Goal: Task Accomplishment & Management: Complete application form

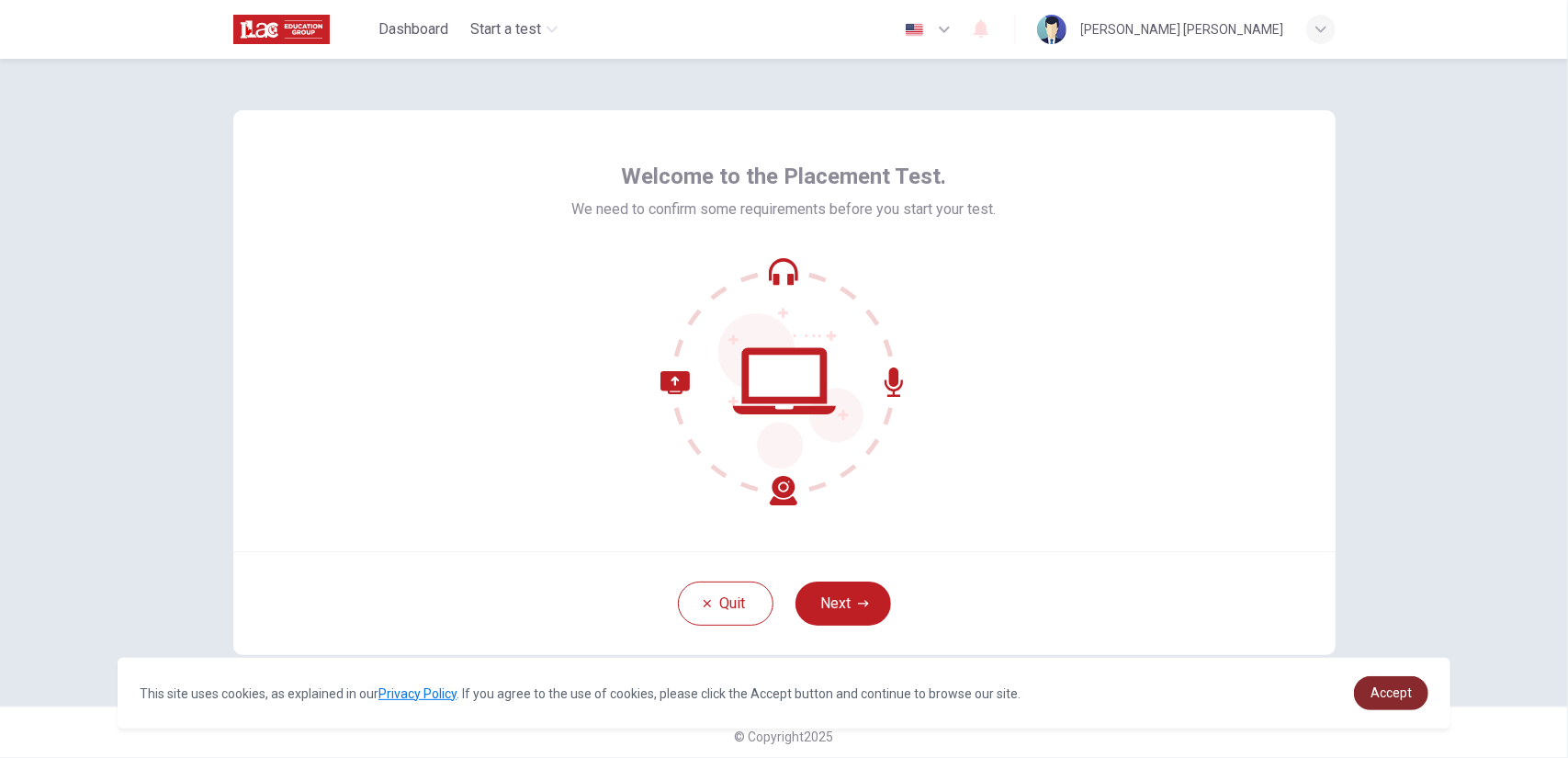
click at [1402, 682] on link "Accept" at bounding box center [1391, 693] width 75 height 34
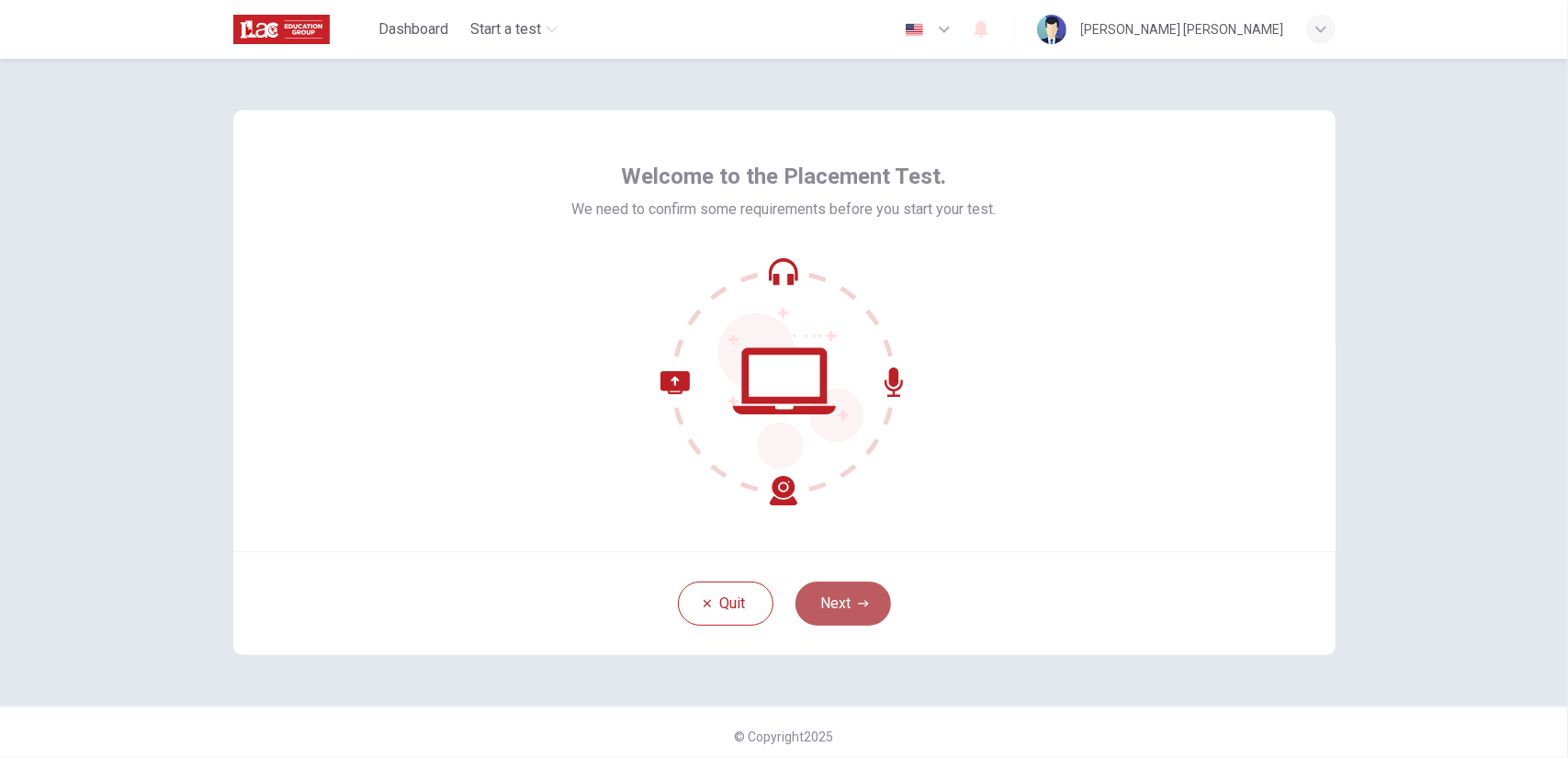
click at [818, 584] on button "Next" at bounding box center [843, 603] width 95 height 44
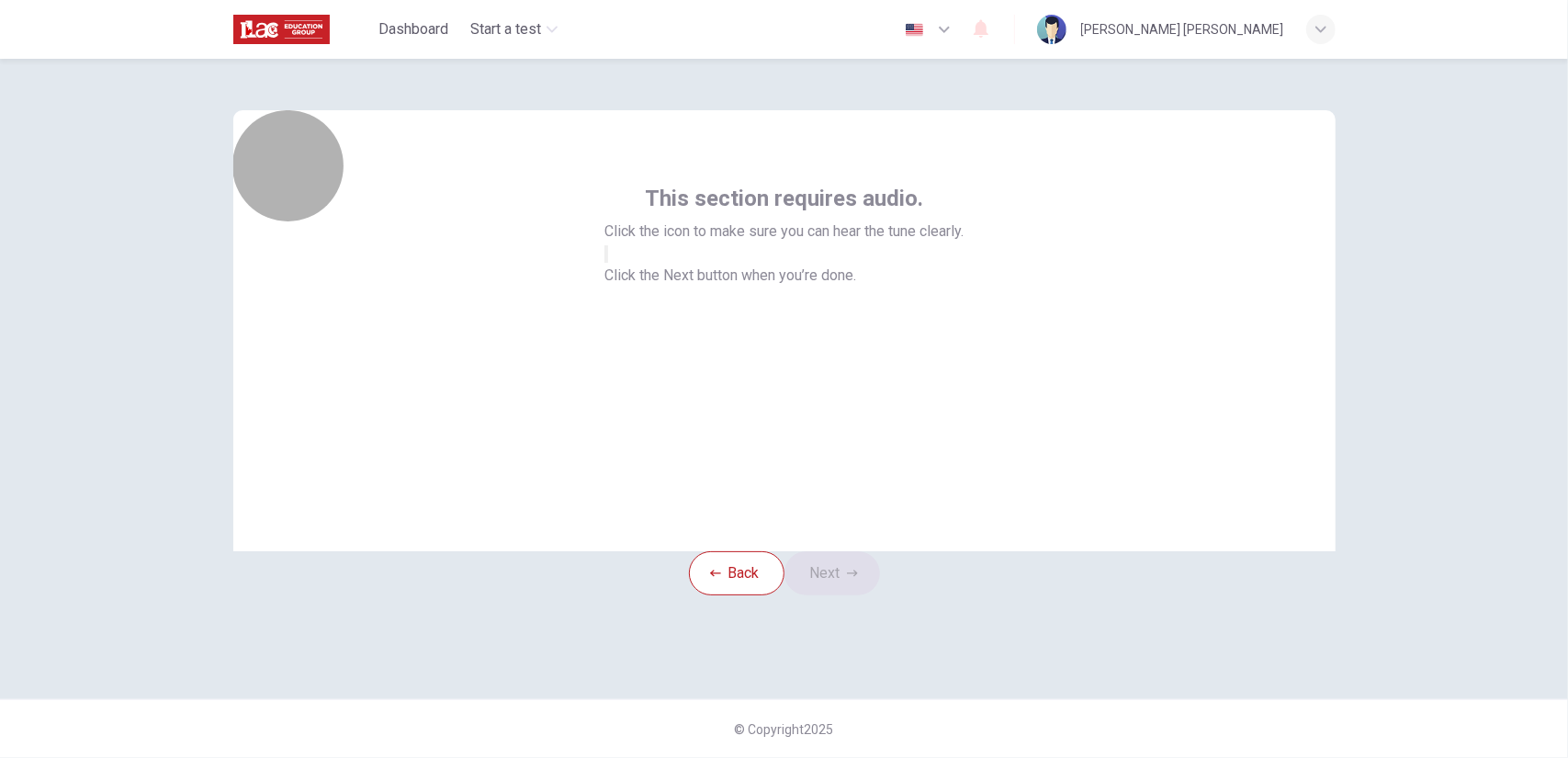
click at [608, 263] on button "button" at bounding box center [606, 254] width 4 height 18
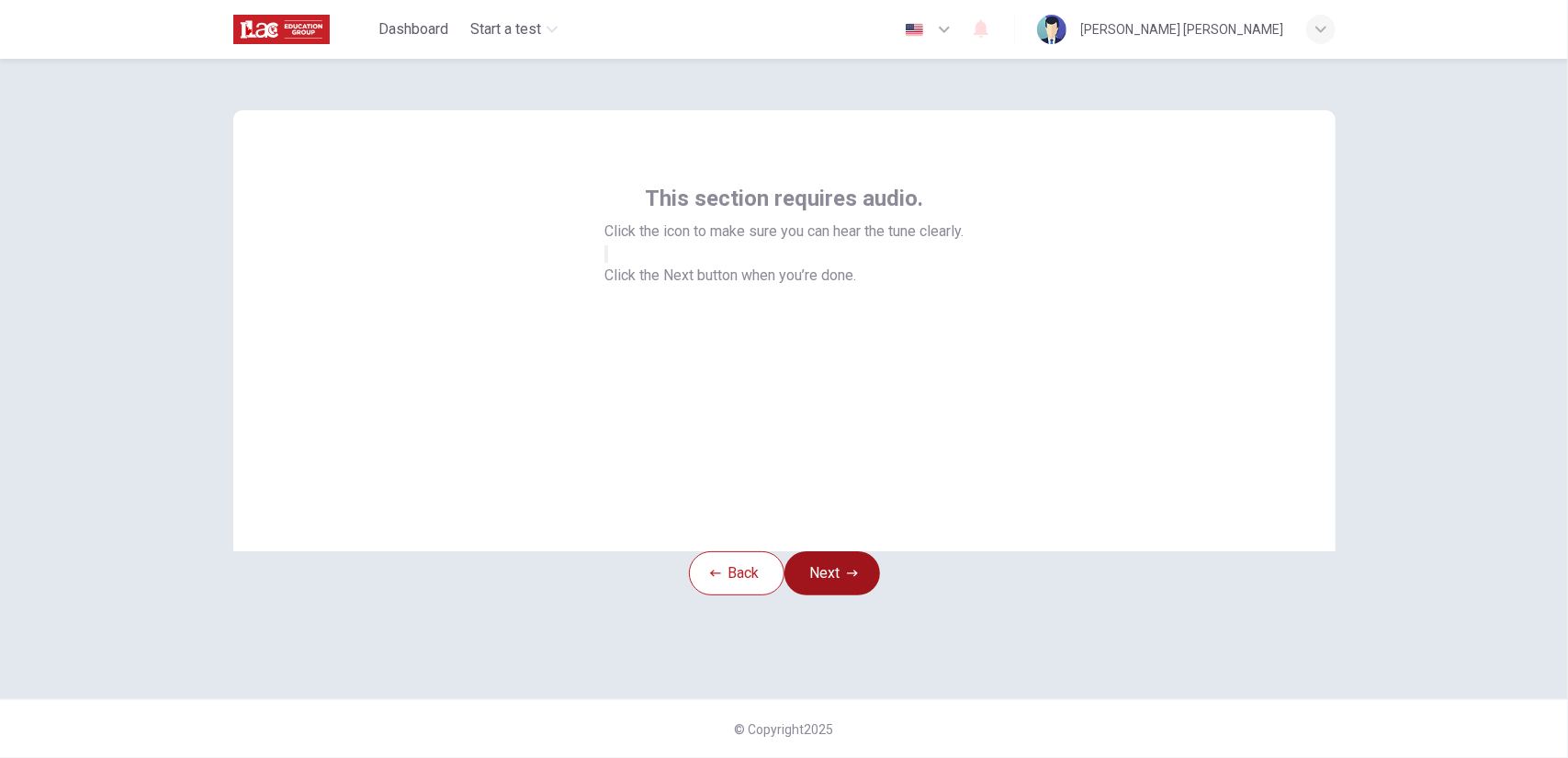
click at [845, 595] on button "Next" at bounding box center [832, 572] width 95 height 44
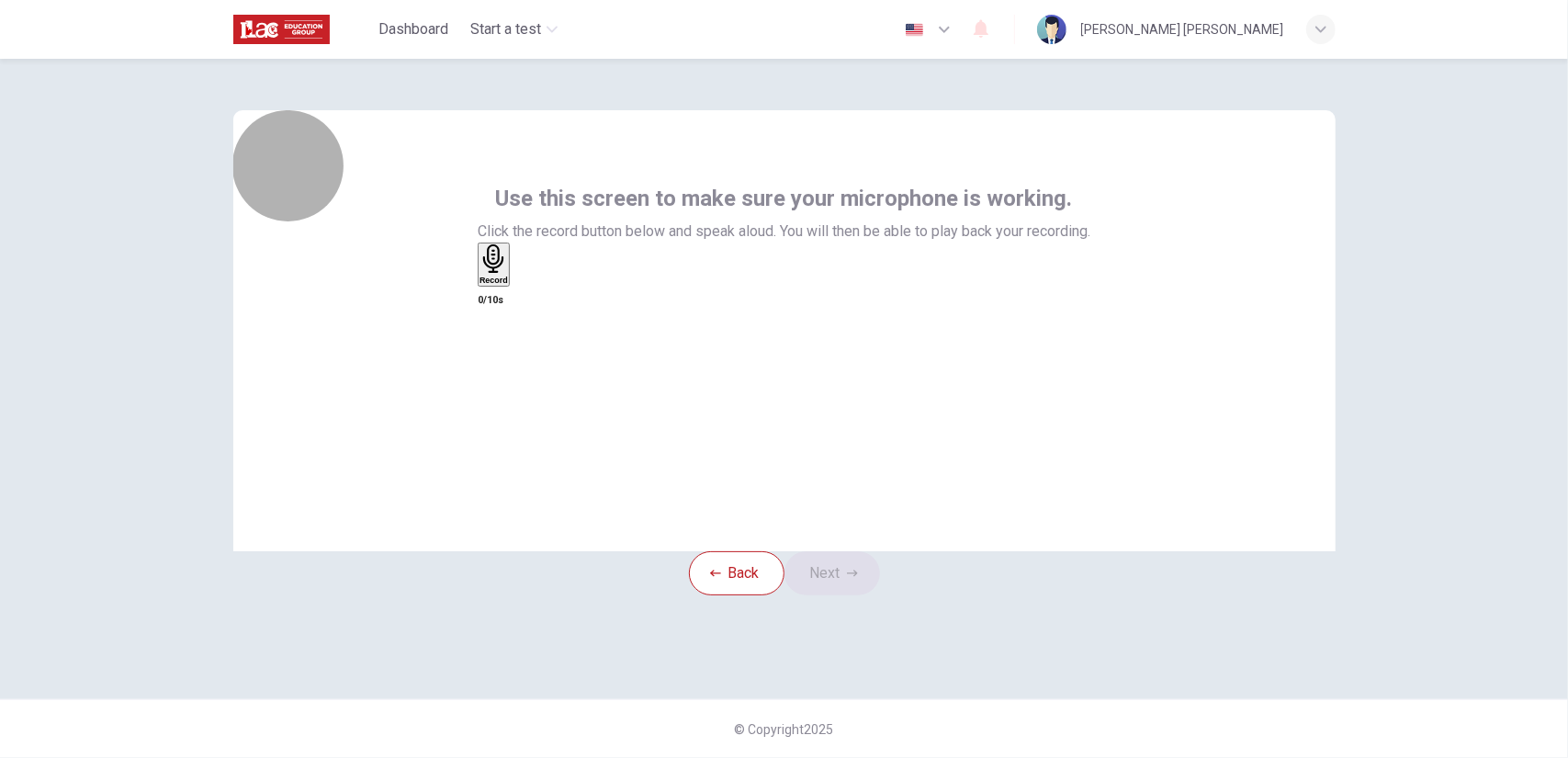
click at [508, 284] on div "Record" at bounding box center [493, 264] width 29 height 40
click at [498, 353] on div "Stop" at bounding box center [488, 318] width 19 height 148
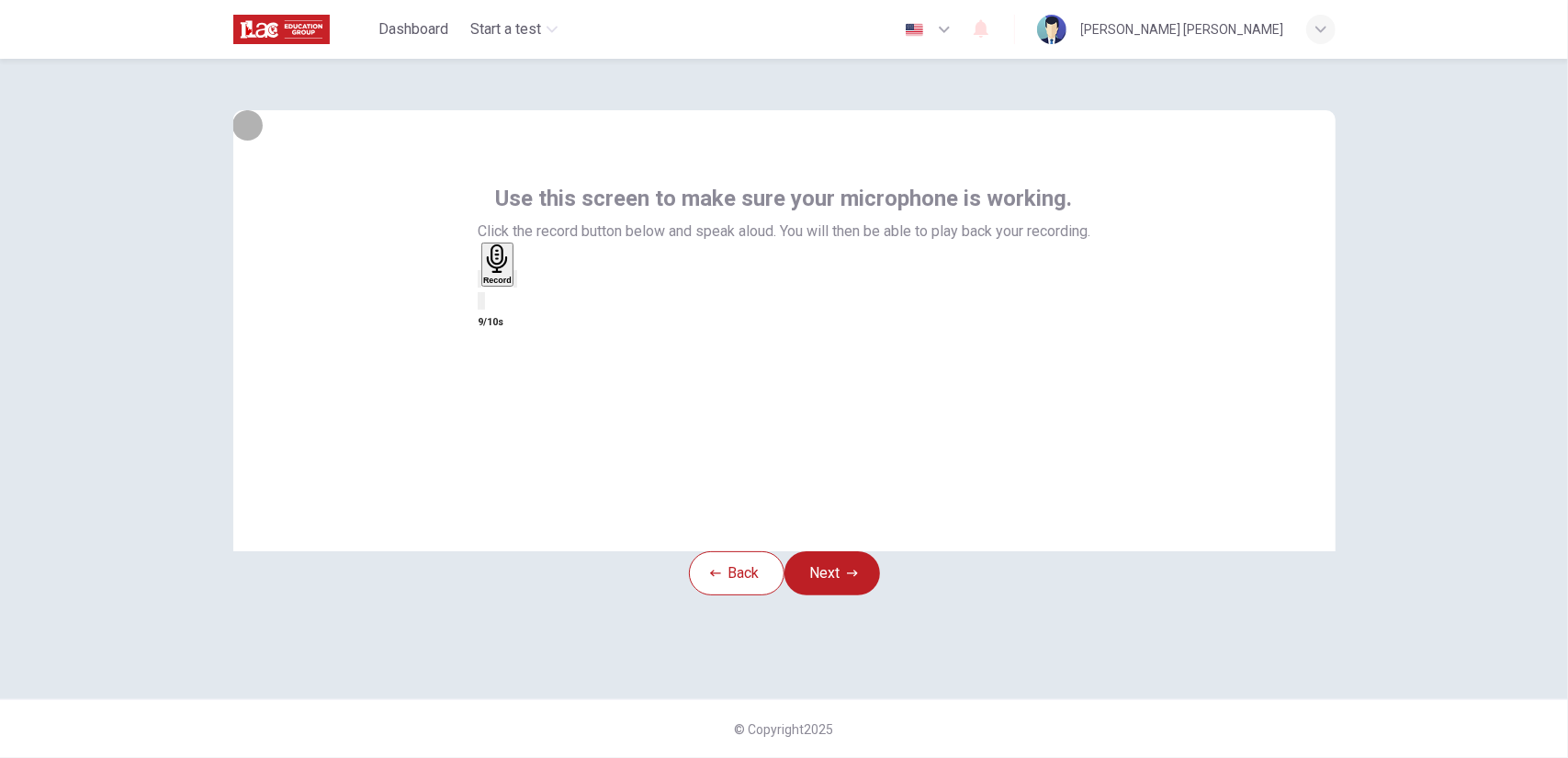
click at [516, 283] on icon "button" at bounding box center [516, 283] width 0 height 0
click at [839, 595] on button "Next" at bounding box center [832, 572] width 95 height 44
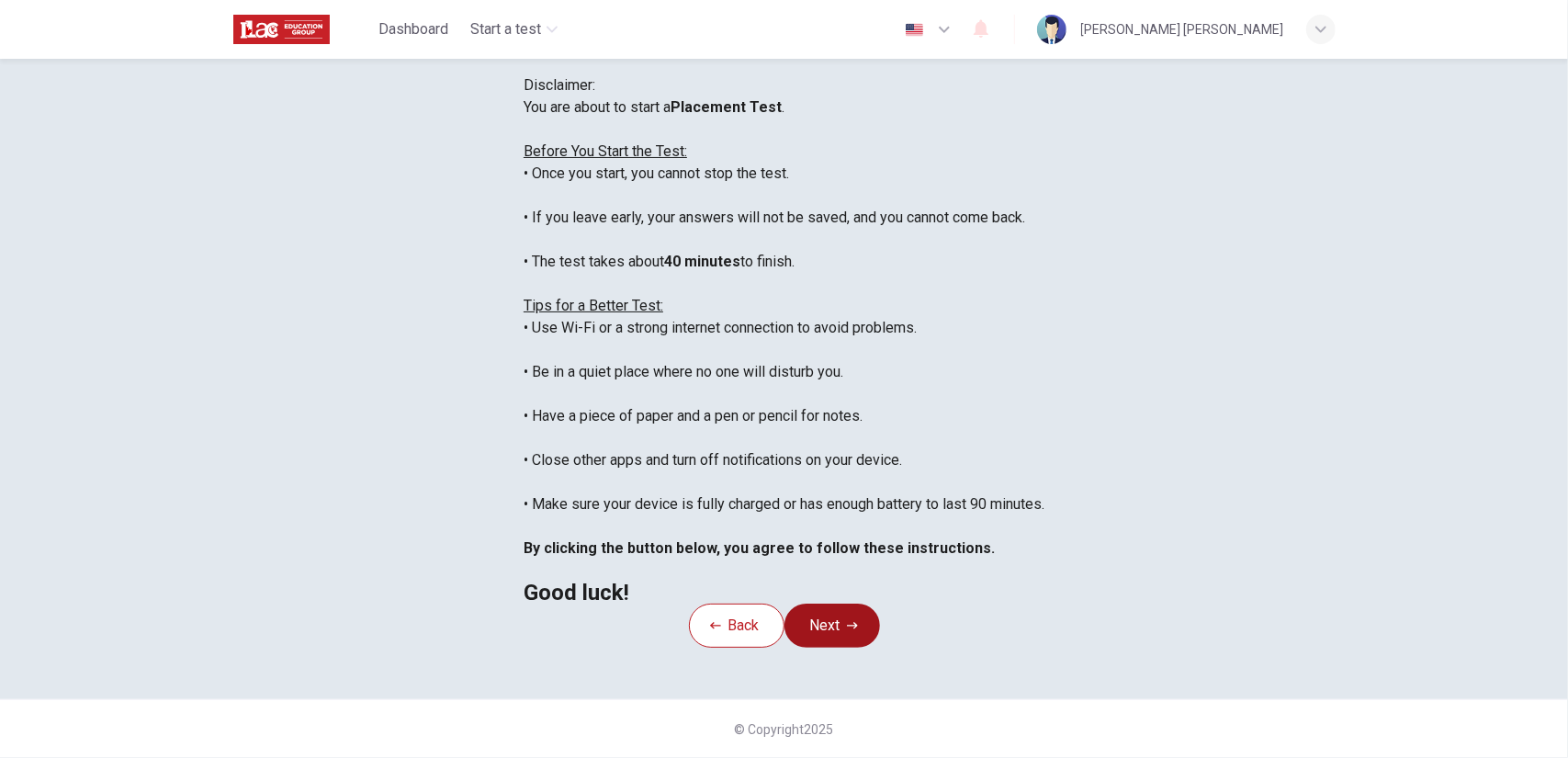
scroll to position [120, 0]
click at [750, 631] on button "Back" at bounding box center [736, 625] width 95 height 44
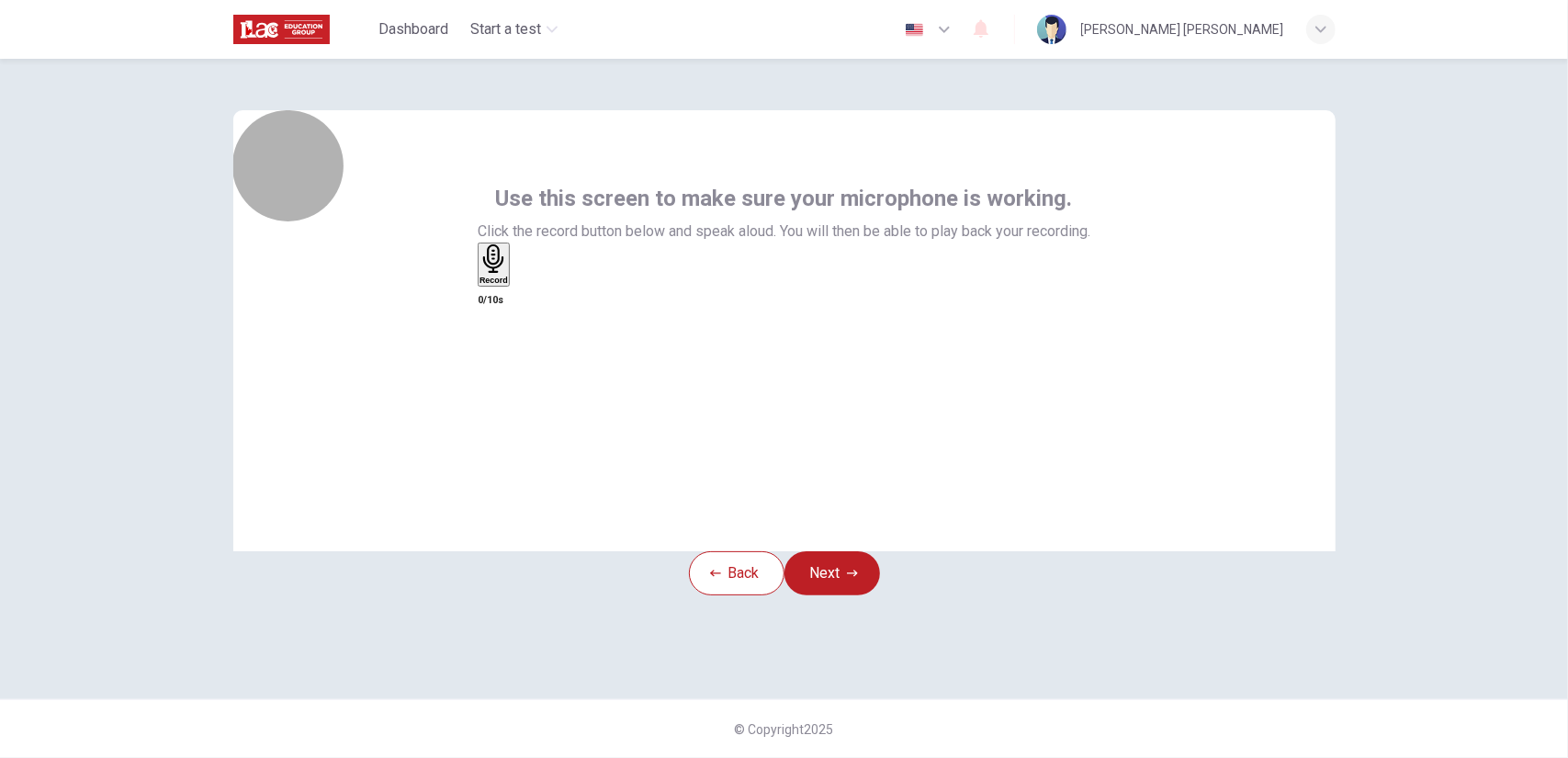
click at [508, 284] on div "Record" at bounding box center [493, 264] width 29 height 40
click at [498, 375] on div "Stop" at bounding box center [488, 318] width 19 height 148
click at [516, 285] on div "button" at bounding box center [516, 279] width 0 height 14
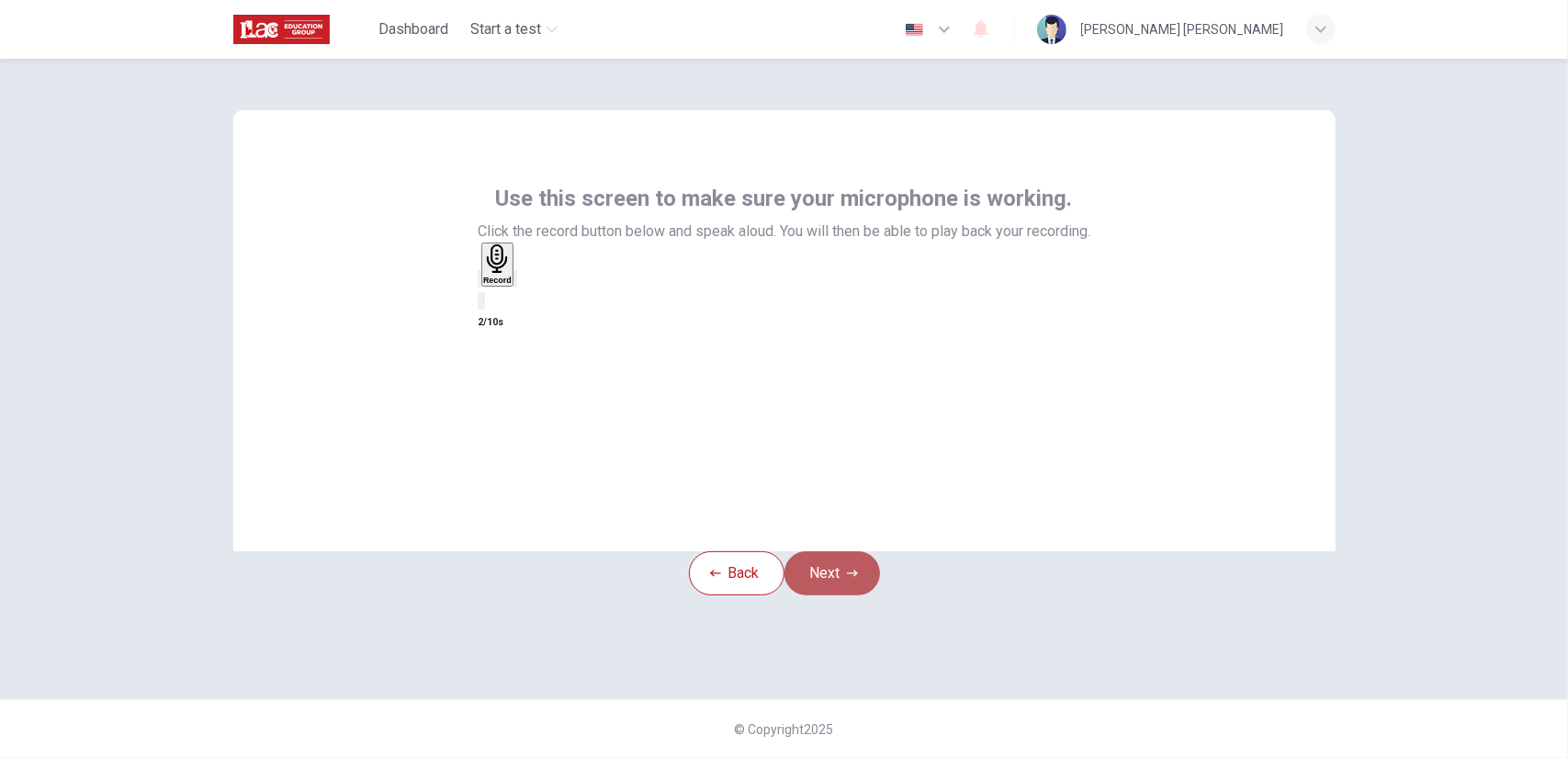
click at [857, 595] on button "Next" at bounding box center [832, 572] width 95 height 44
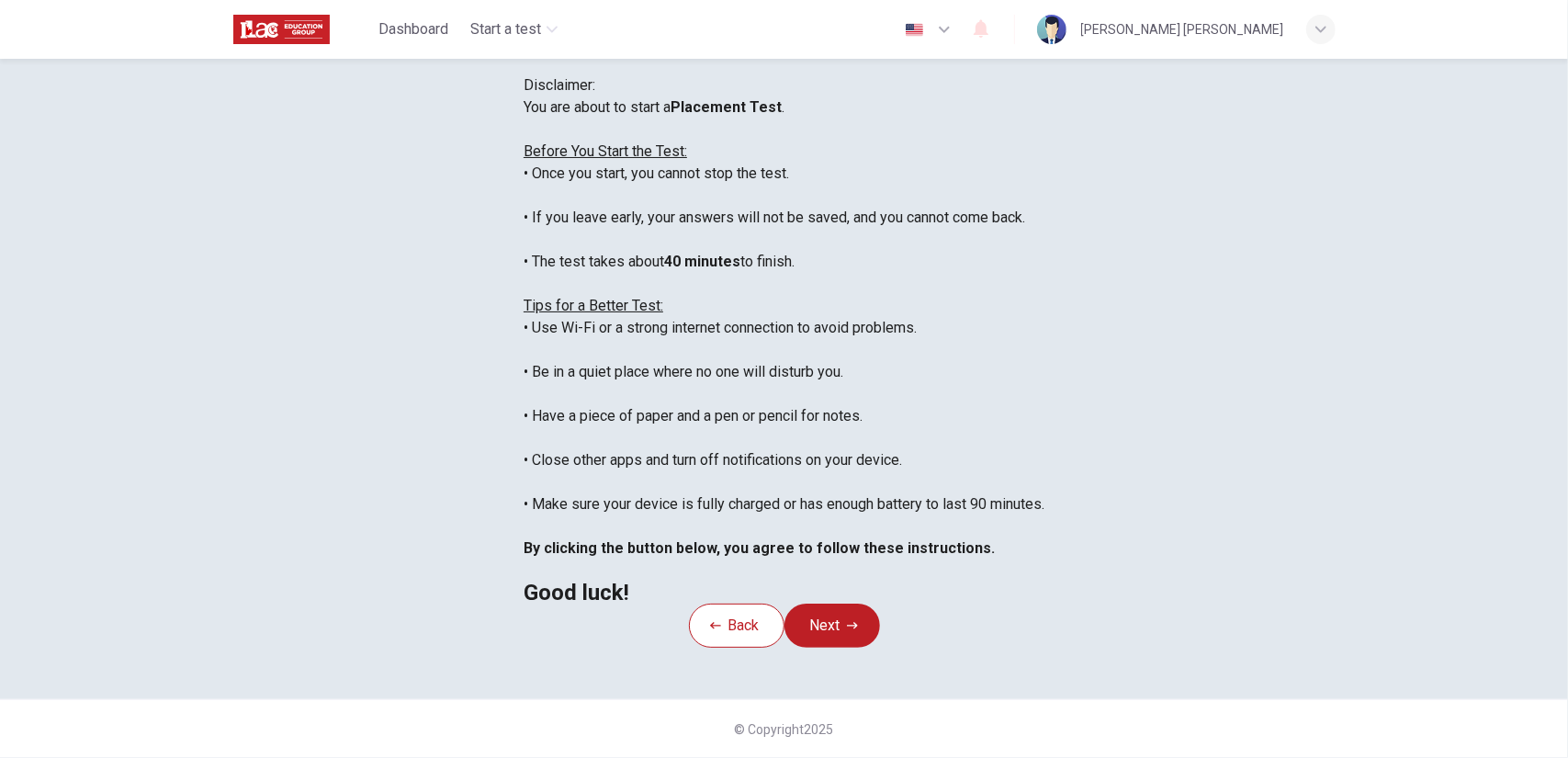
scroll to position [263, 0]
click at [826, 603] on button "Next" at bounding box center [832, 625] width 95 height 44
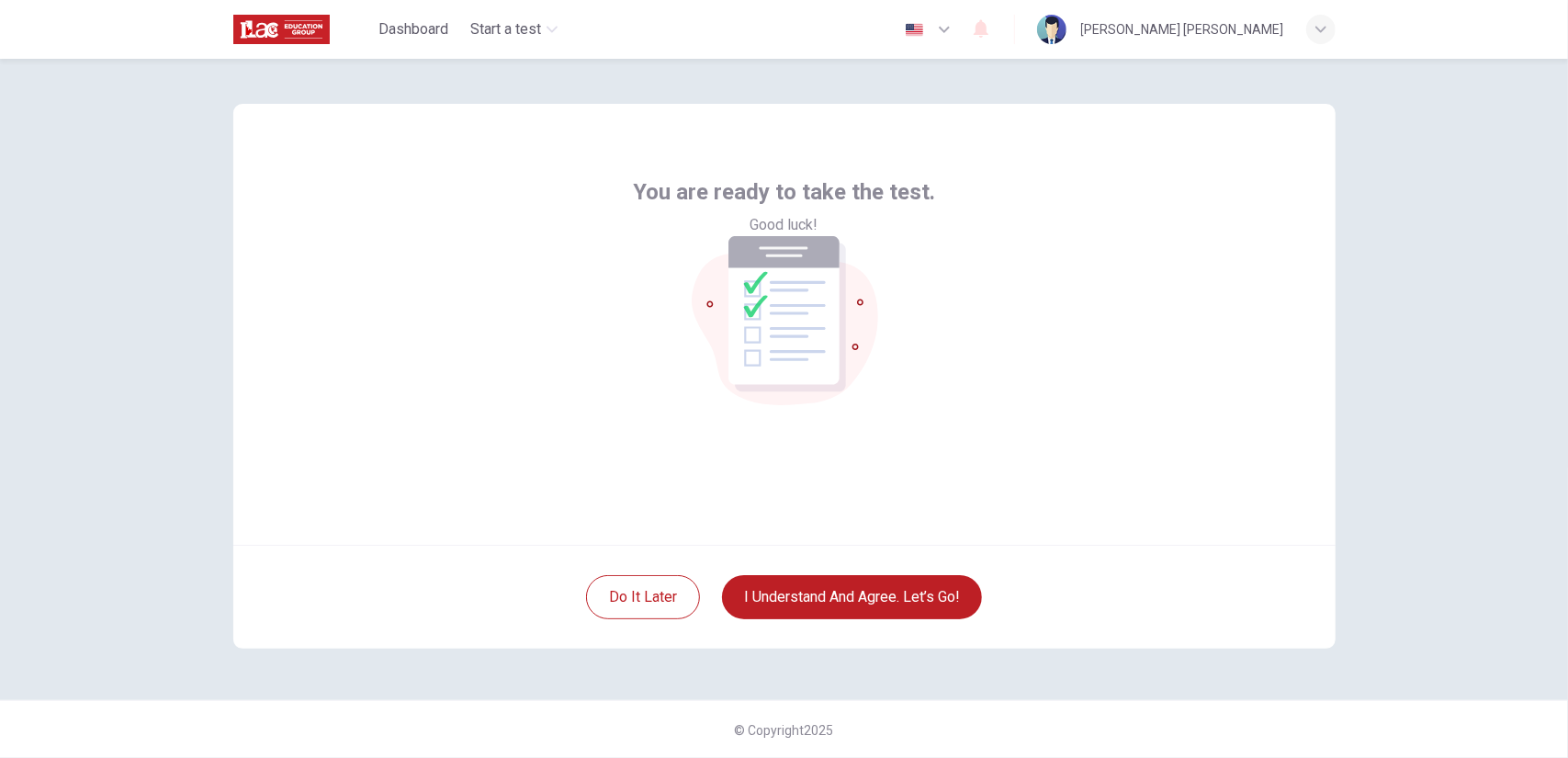
scroll to position [4, 0]
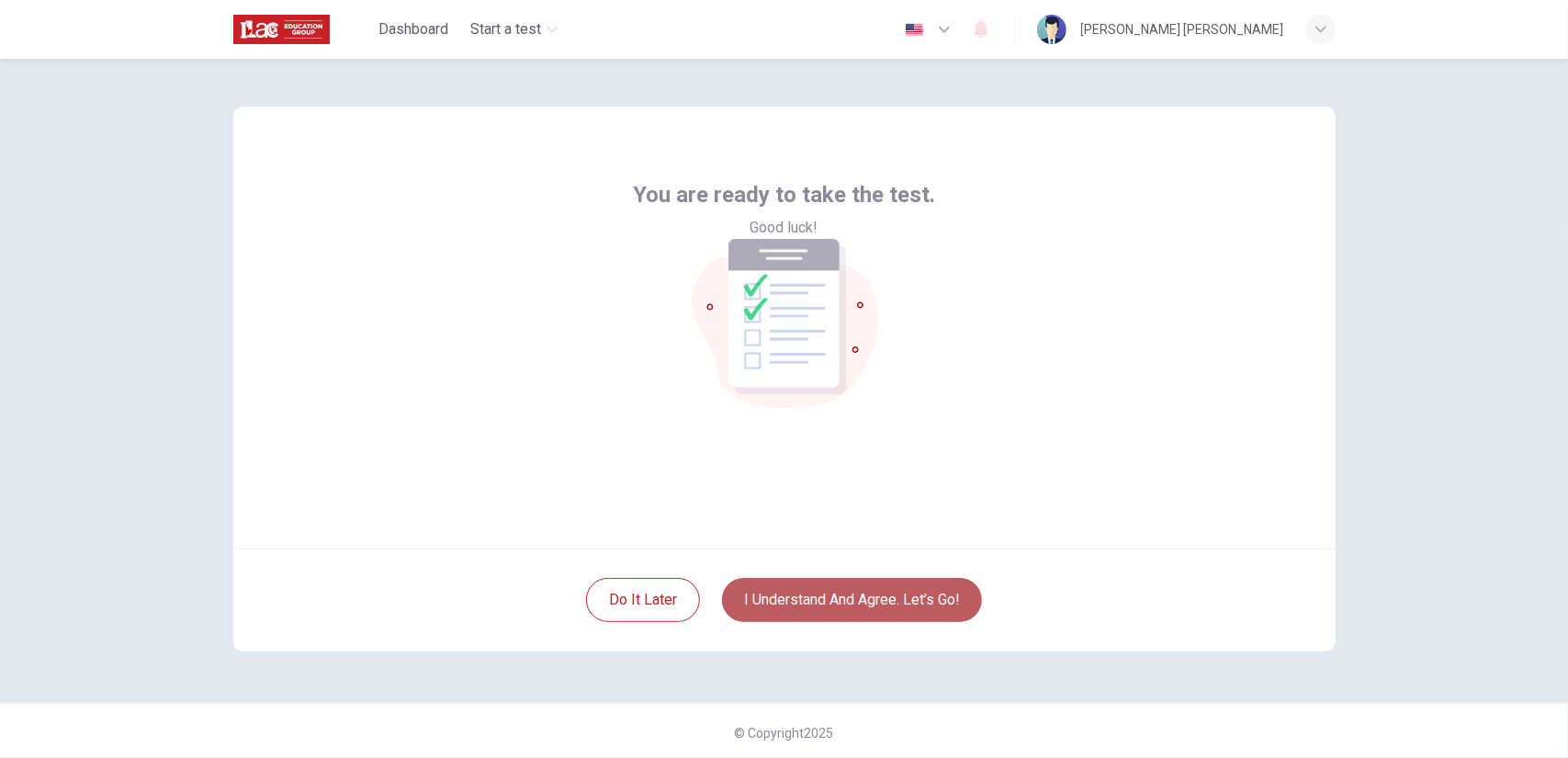
click at [913, 598] on button "I understand and agree. Let’s go!" at bounding box center [851, 600] width 260 height 44
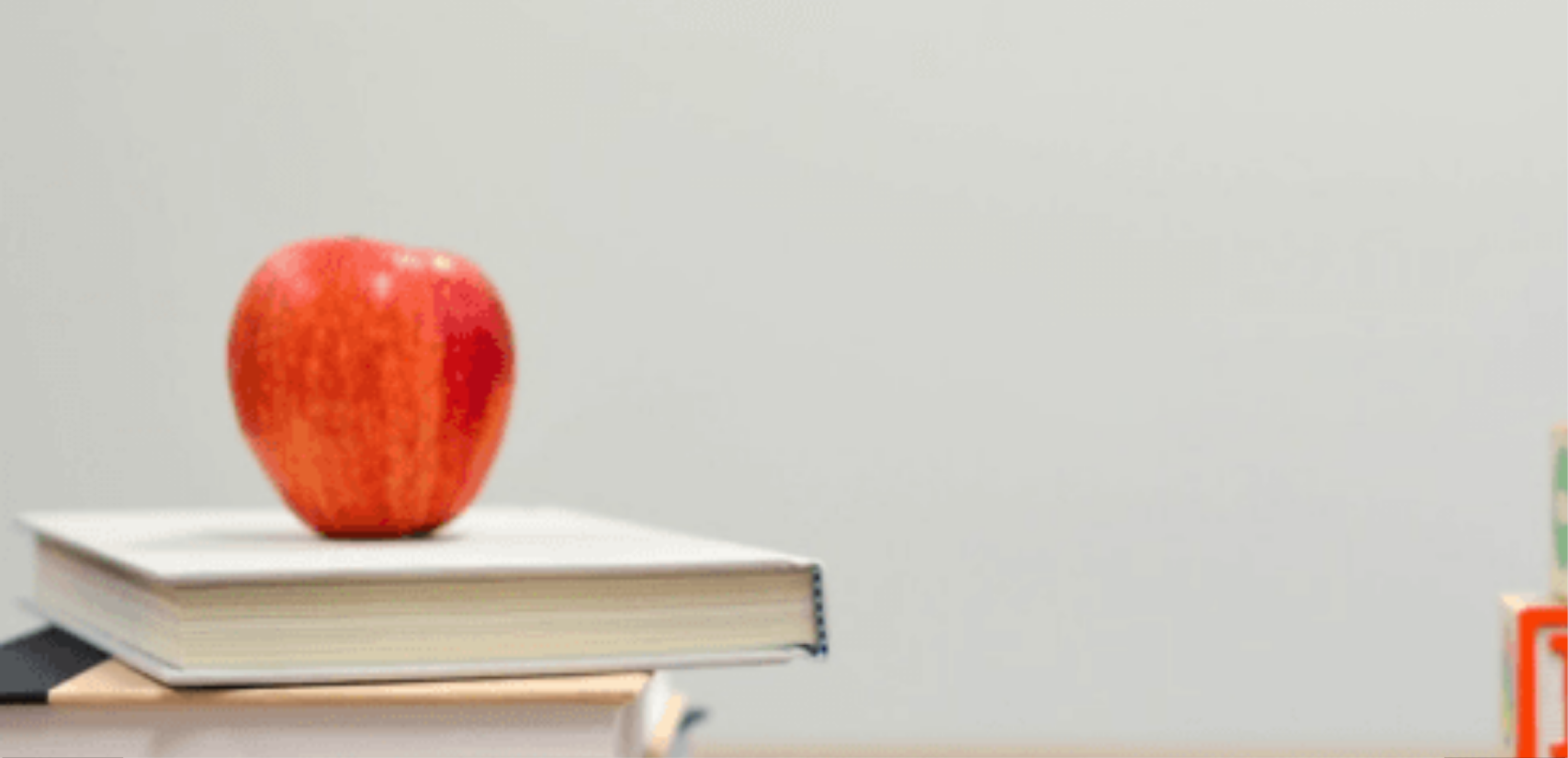
scroll to position [1369, 0]
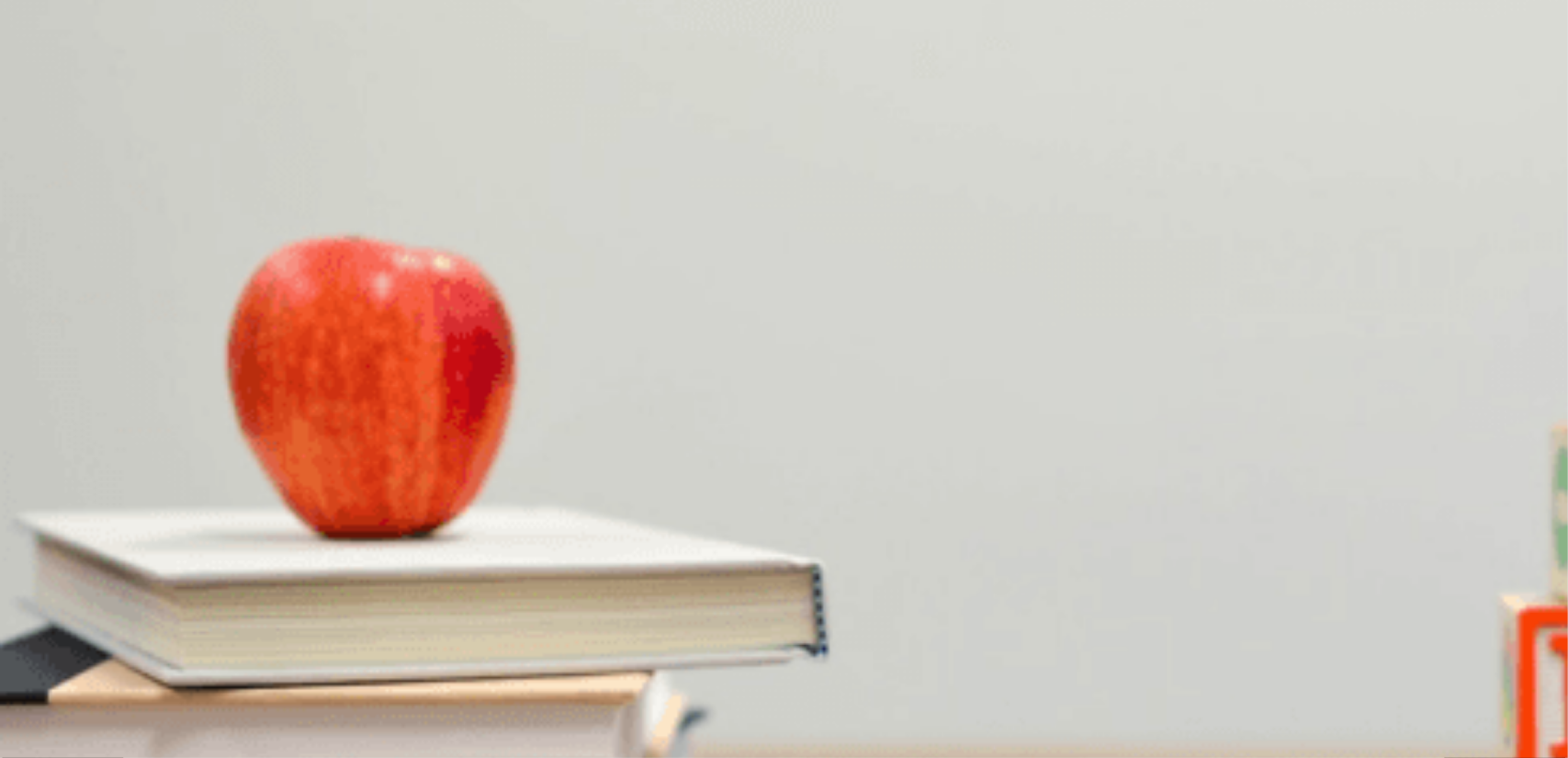
scroll to position [0, 0]
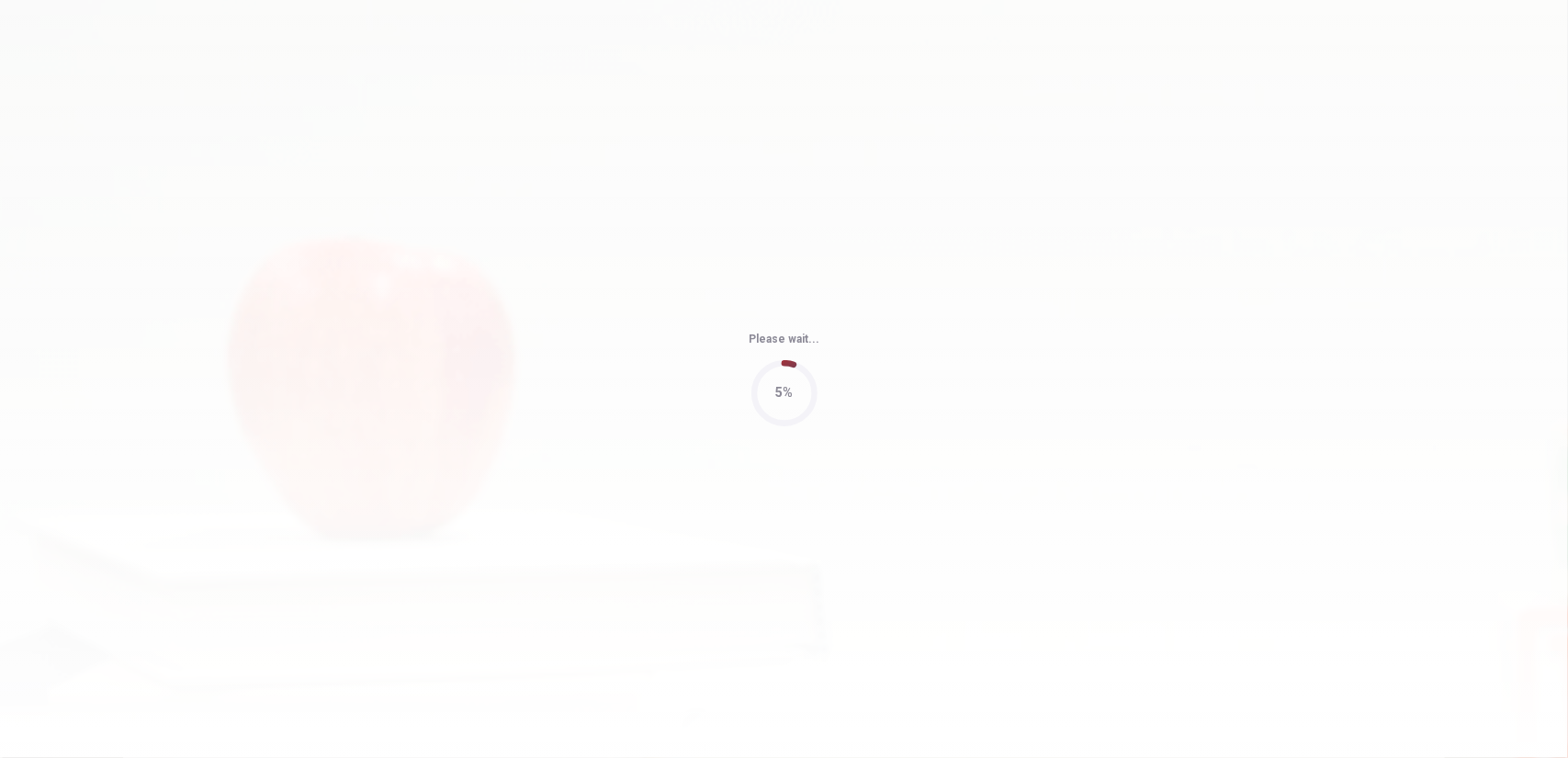
type input "53"
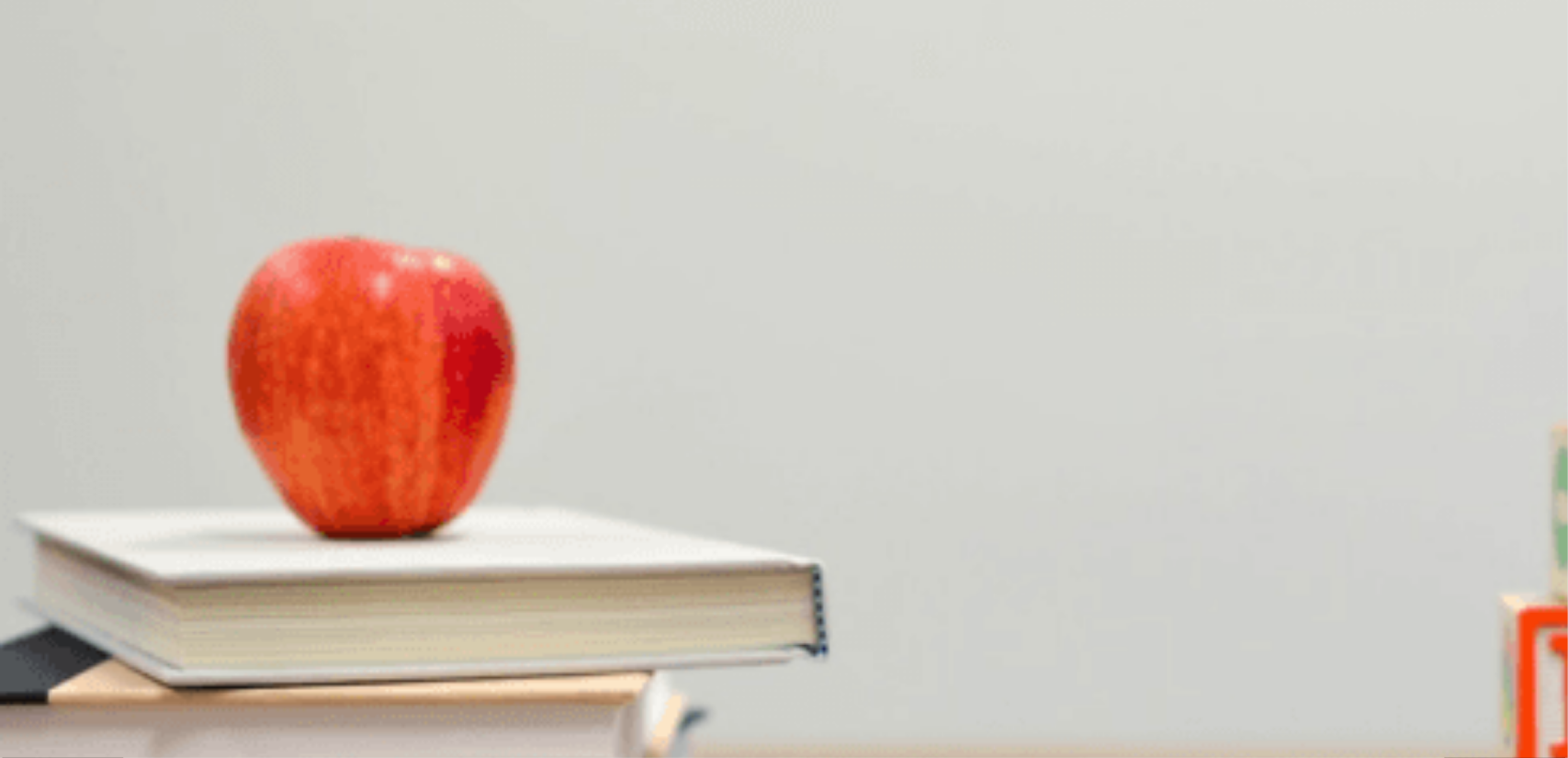
scroll to position [0, 0]
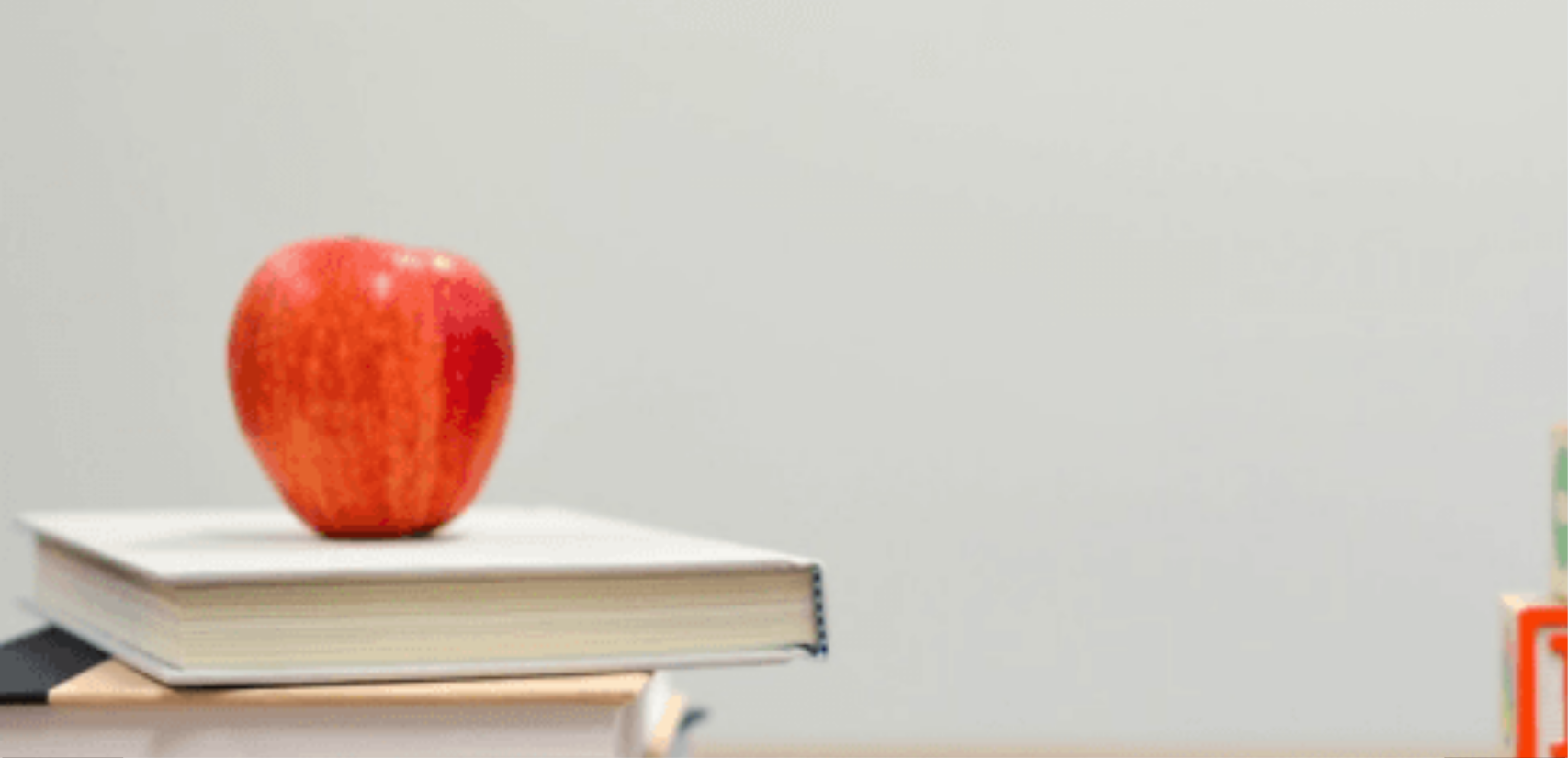
scroll to position [1701, 0]
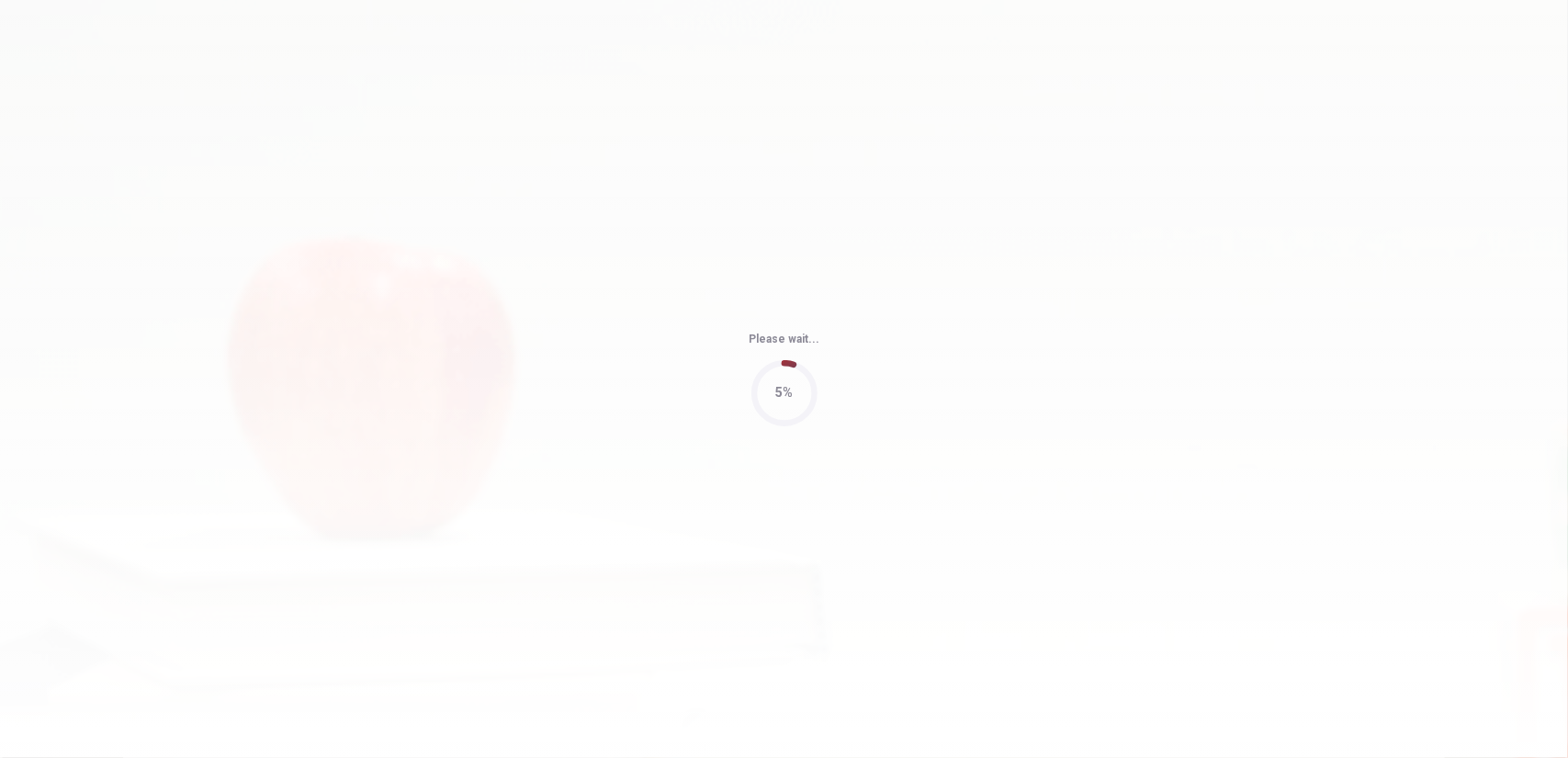
type input "46"
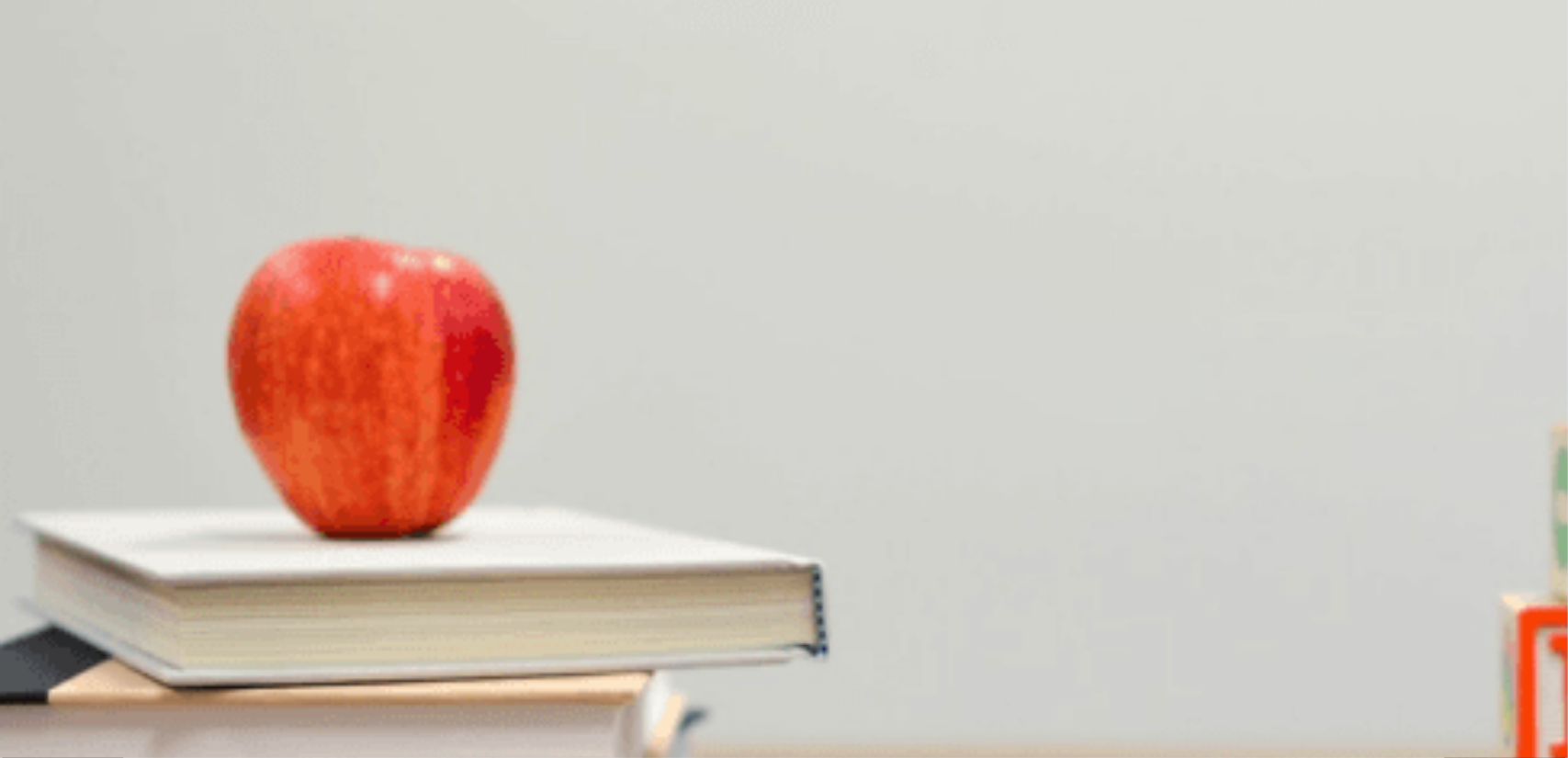
scroll to position [1653, 0]
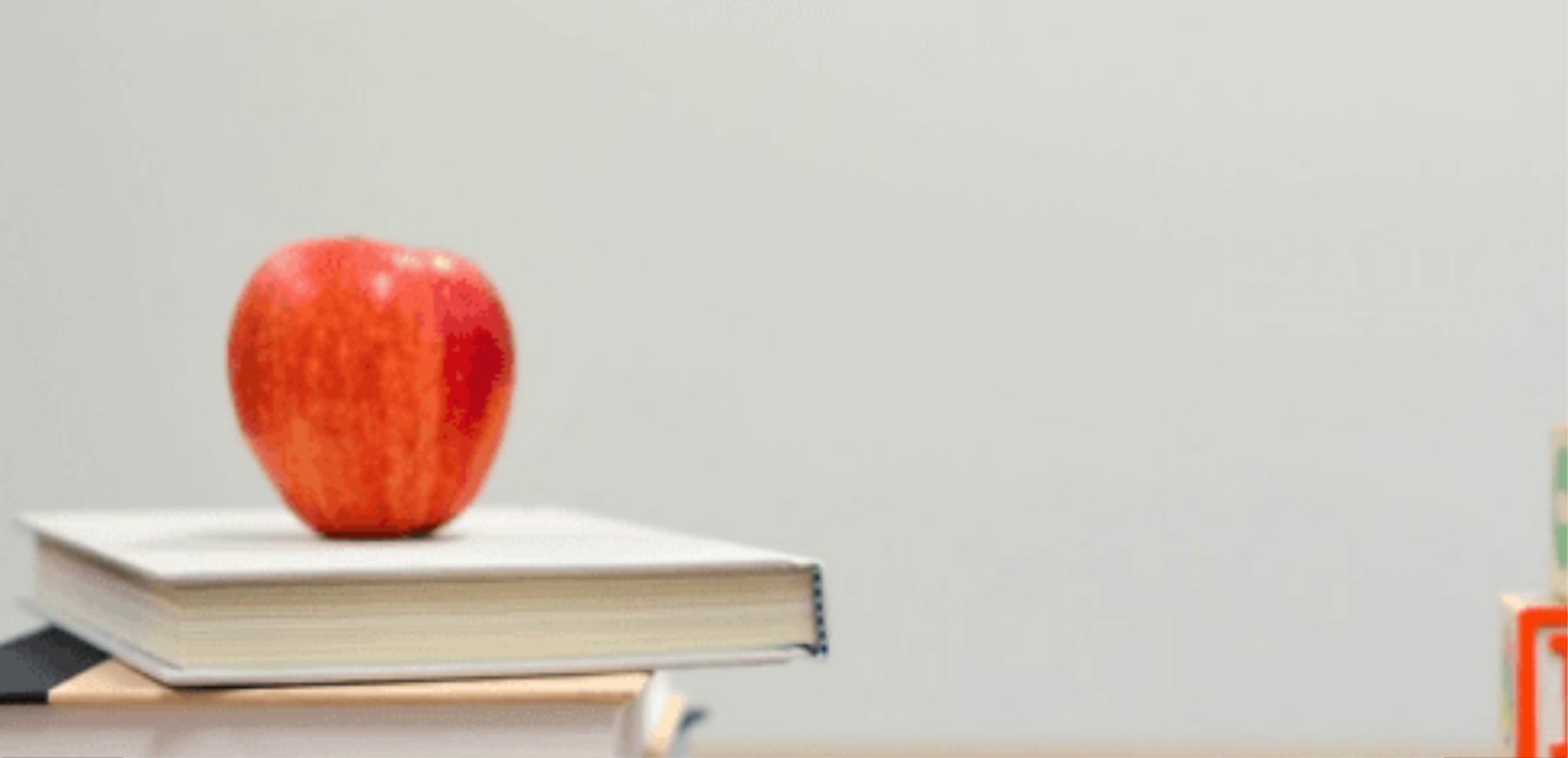
scroll to position [1245, 0]
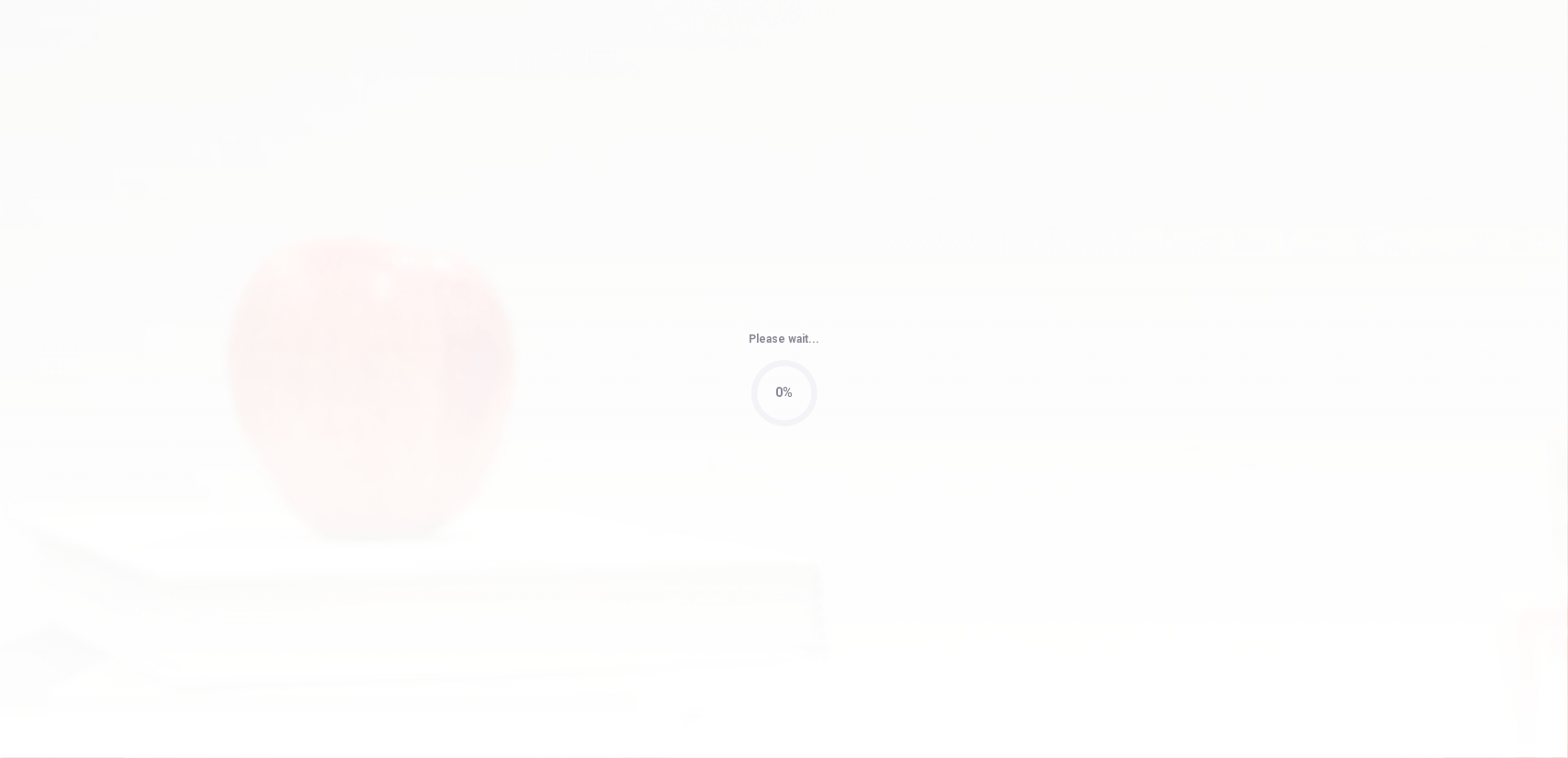
type input "50"
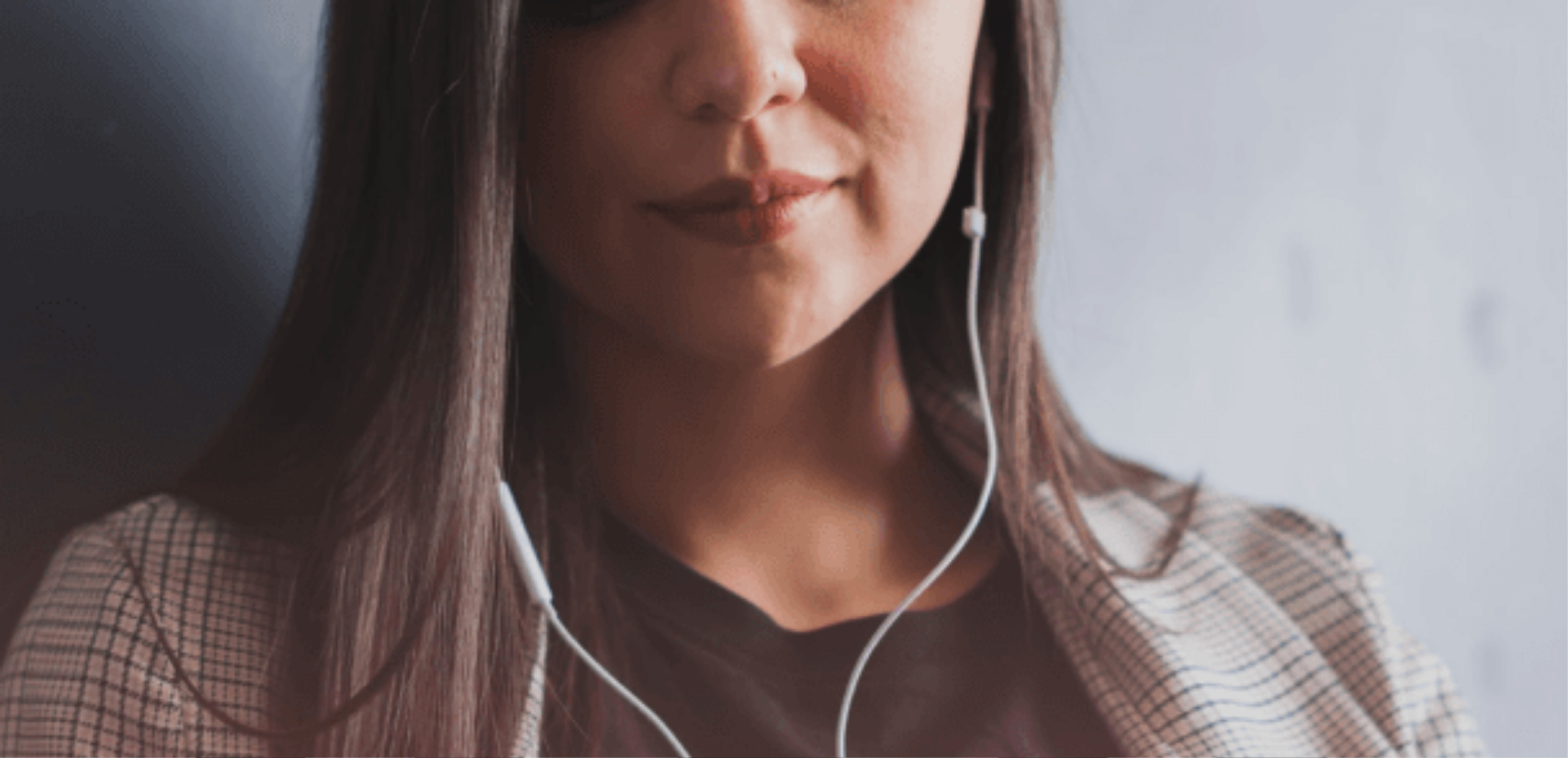
scroll to position [0, 0]
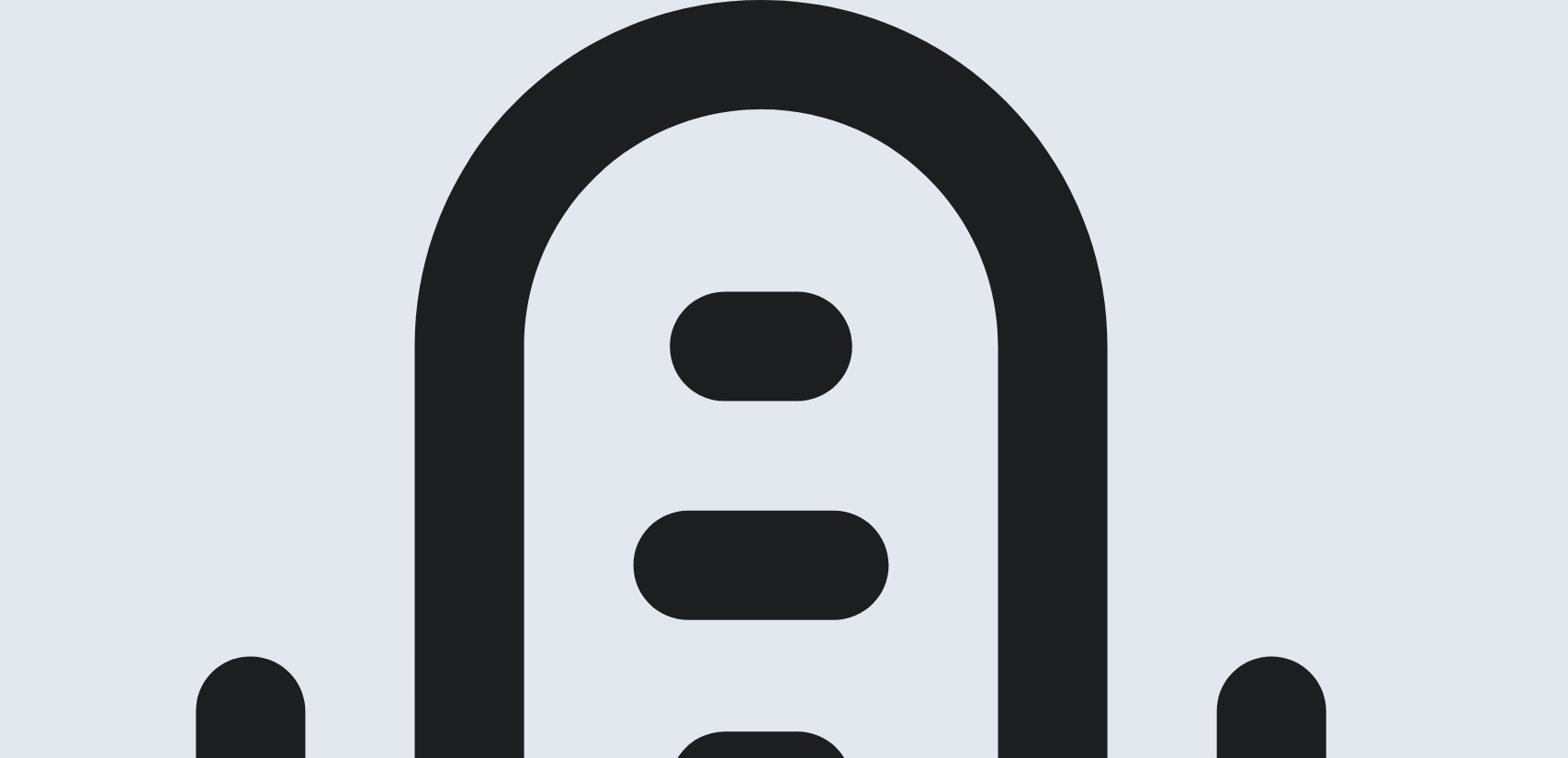
scroll to position [60, 0]
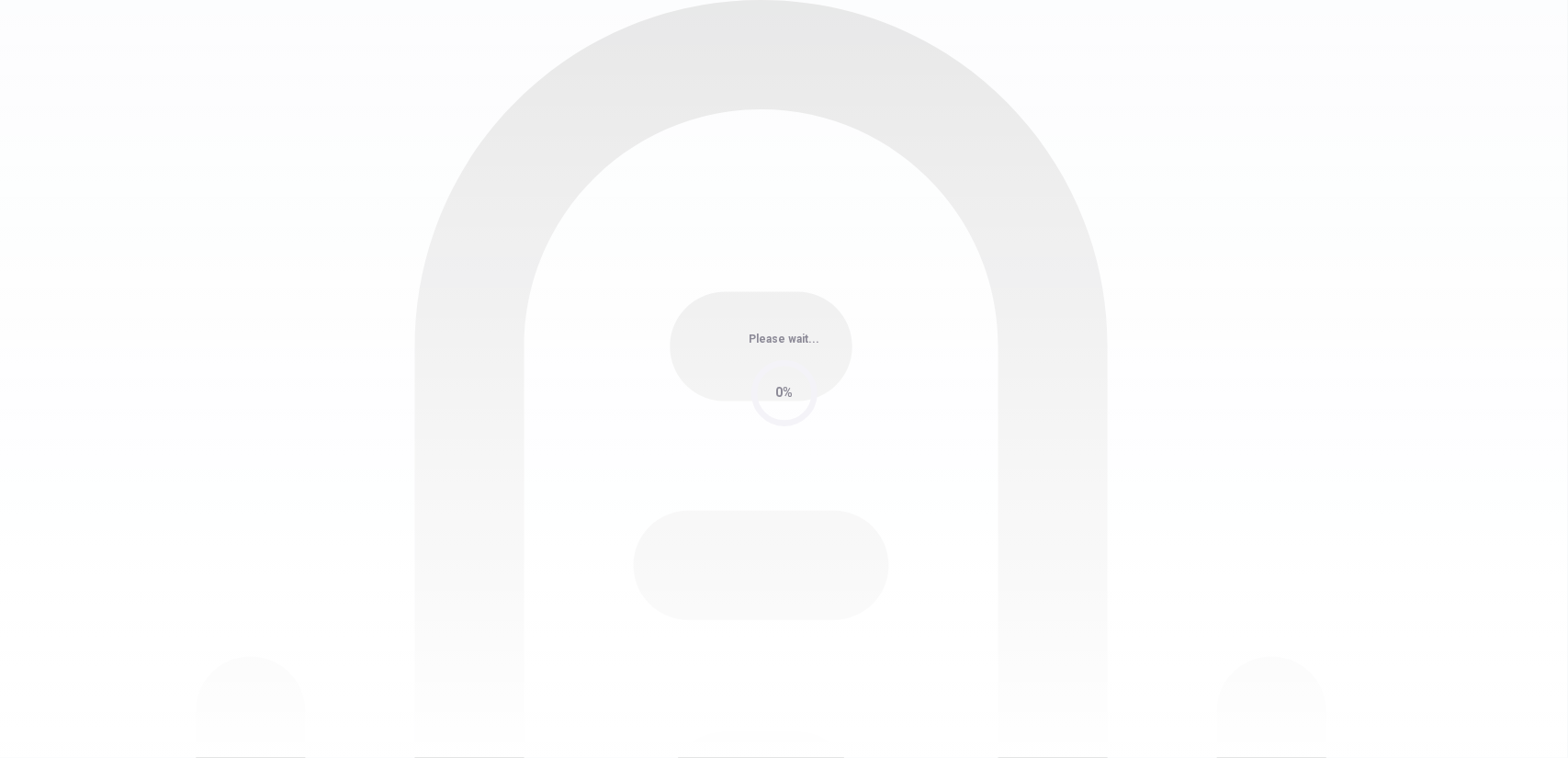
scroll to position [0, 0]
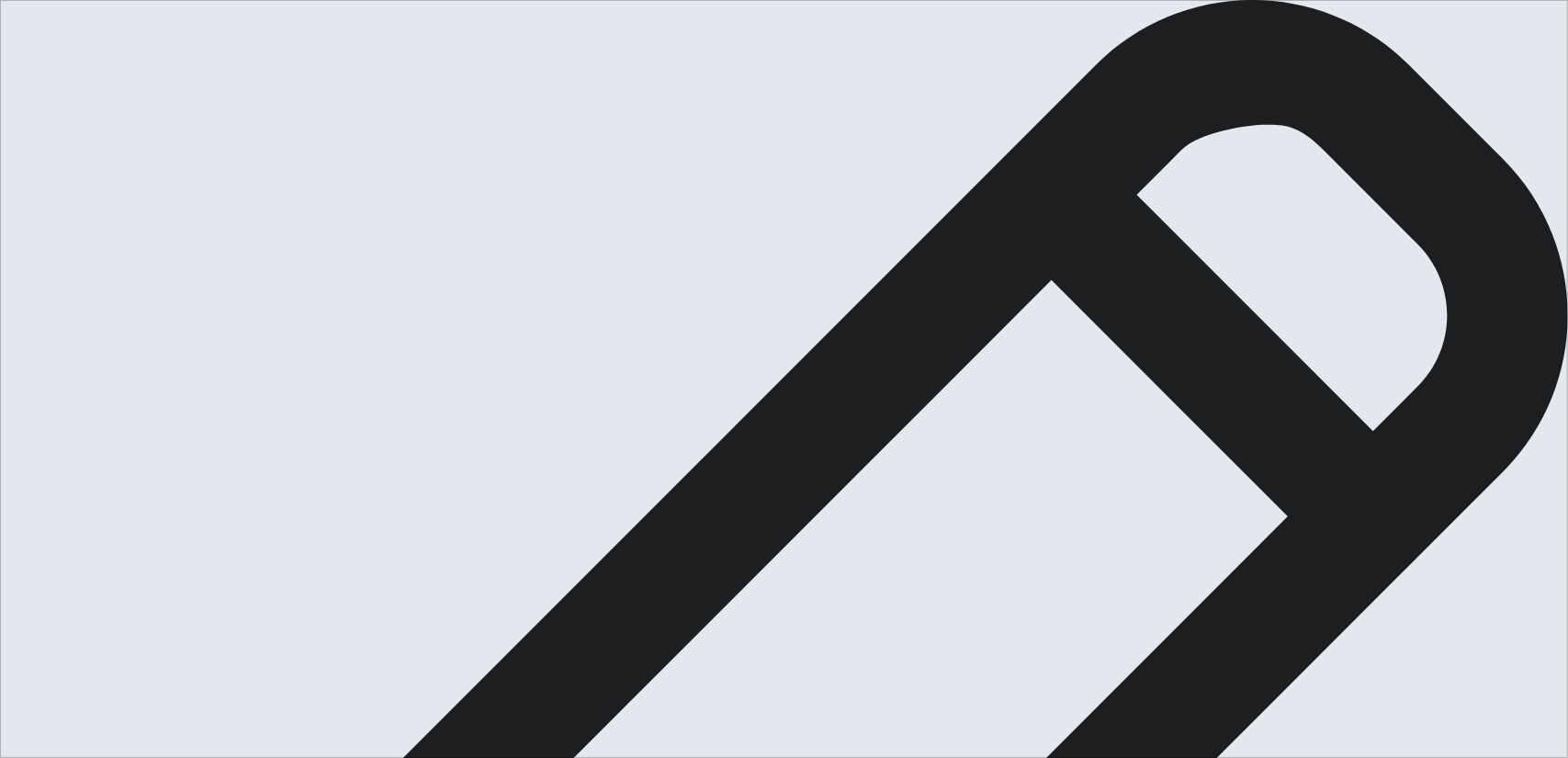
type textarea "A few years ago, I faced a major challenge during exam preparation. It was a st…"
